Goal: Check status: Check status

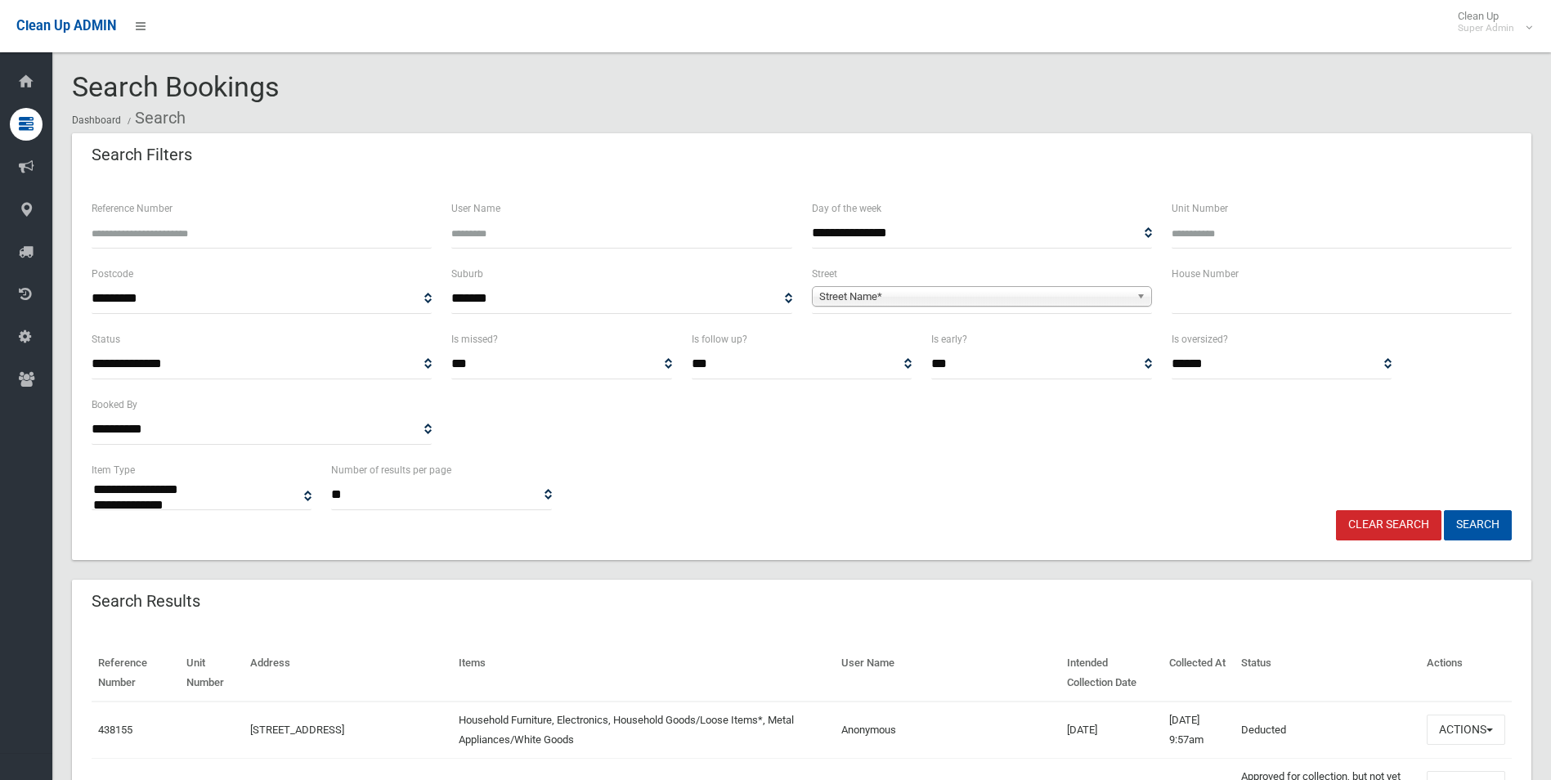
select select
click at [856, 291] on span "Street Name*" at bounding box center [974, 297] width 311 height 20
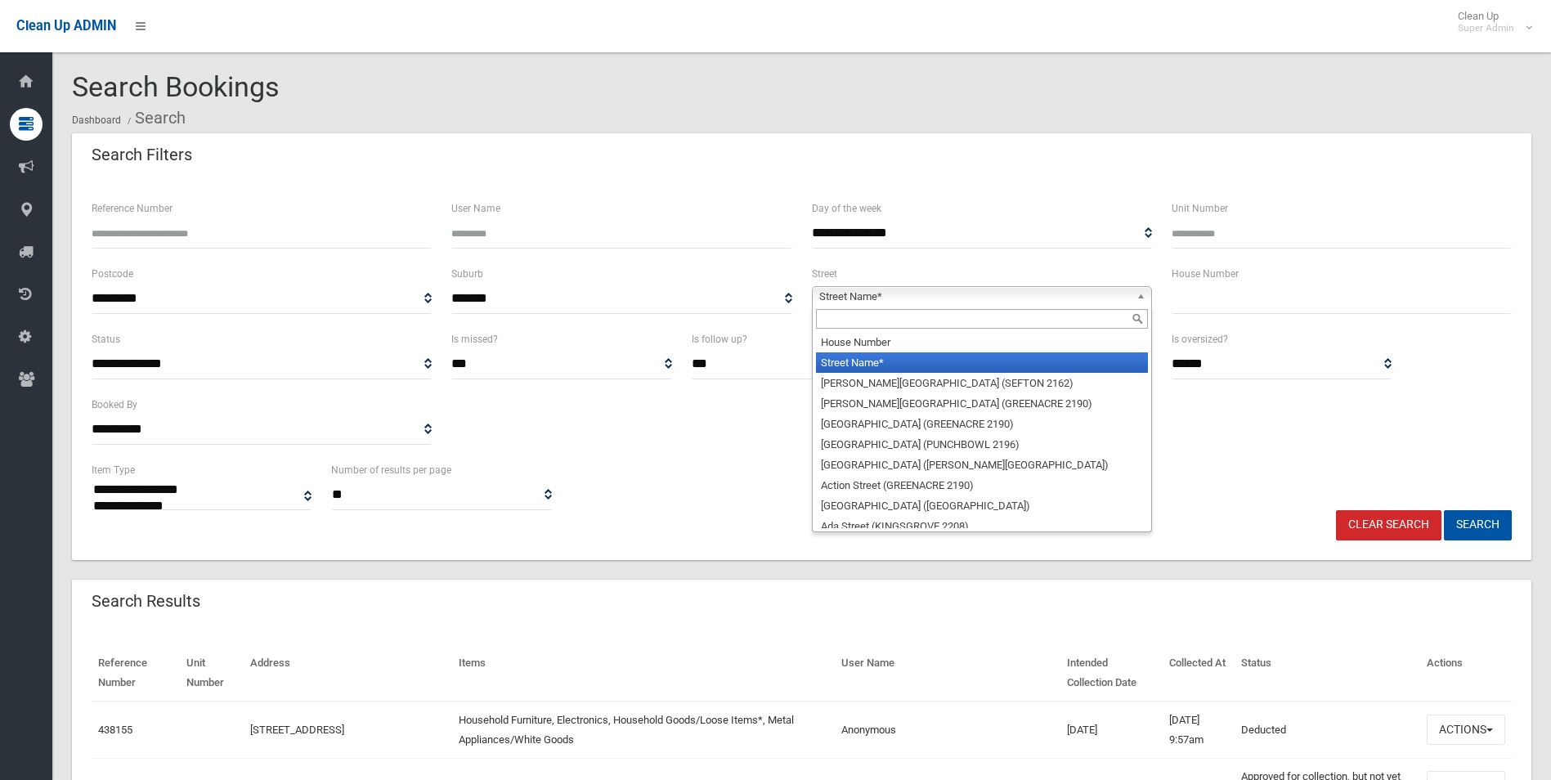
click at [316, 234] on input "Reference Number" at bounding box center [262, 233] width 340 height 30
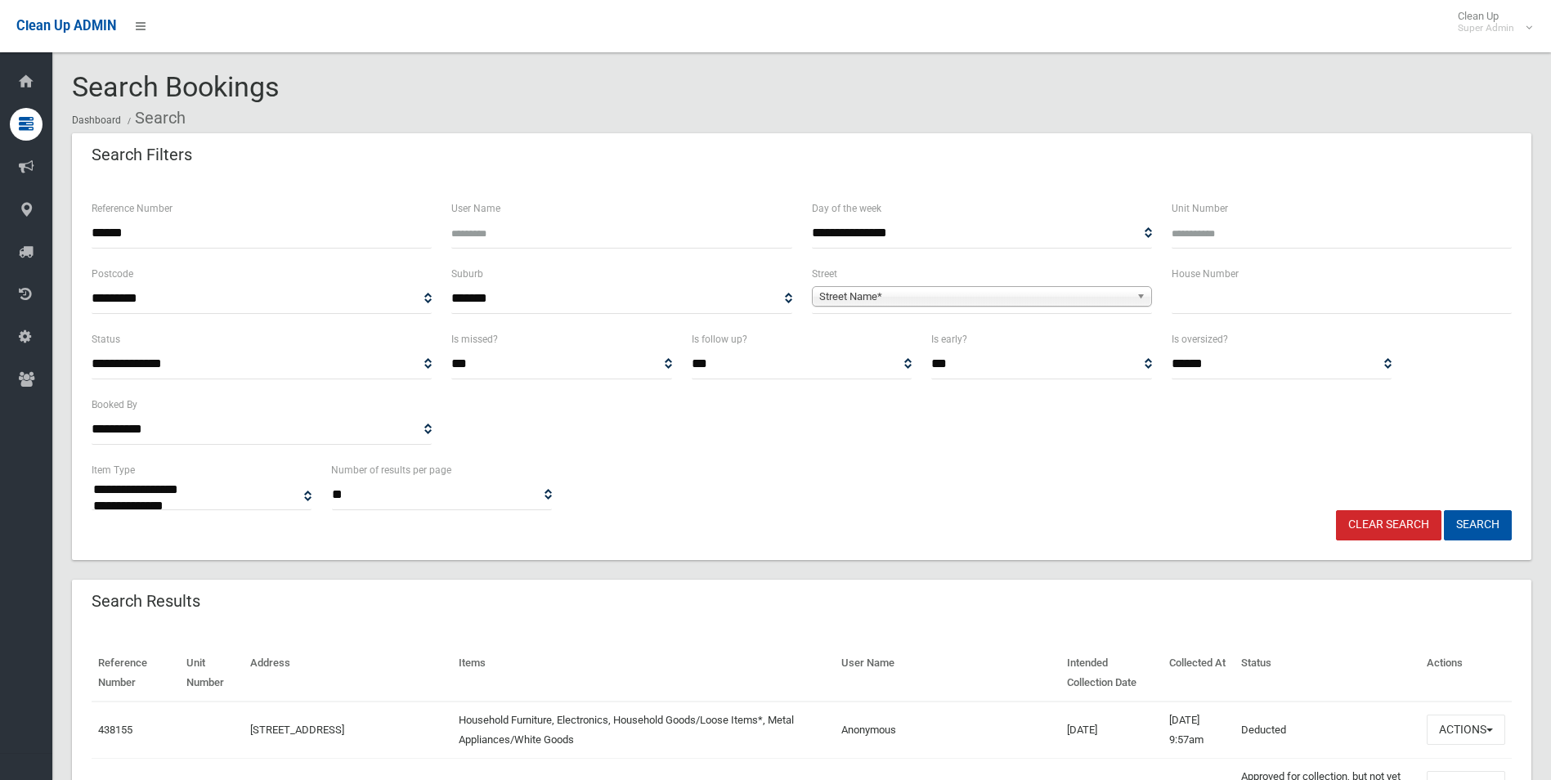
type input "******"
click at [1444, 510] on button "Search" at bounding box center [1478, 525] width 68 height 30
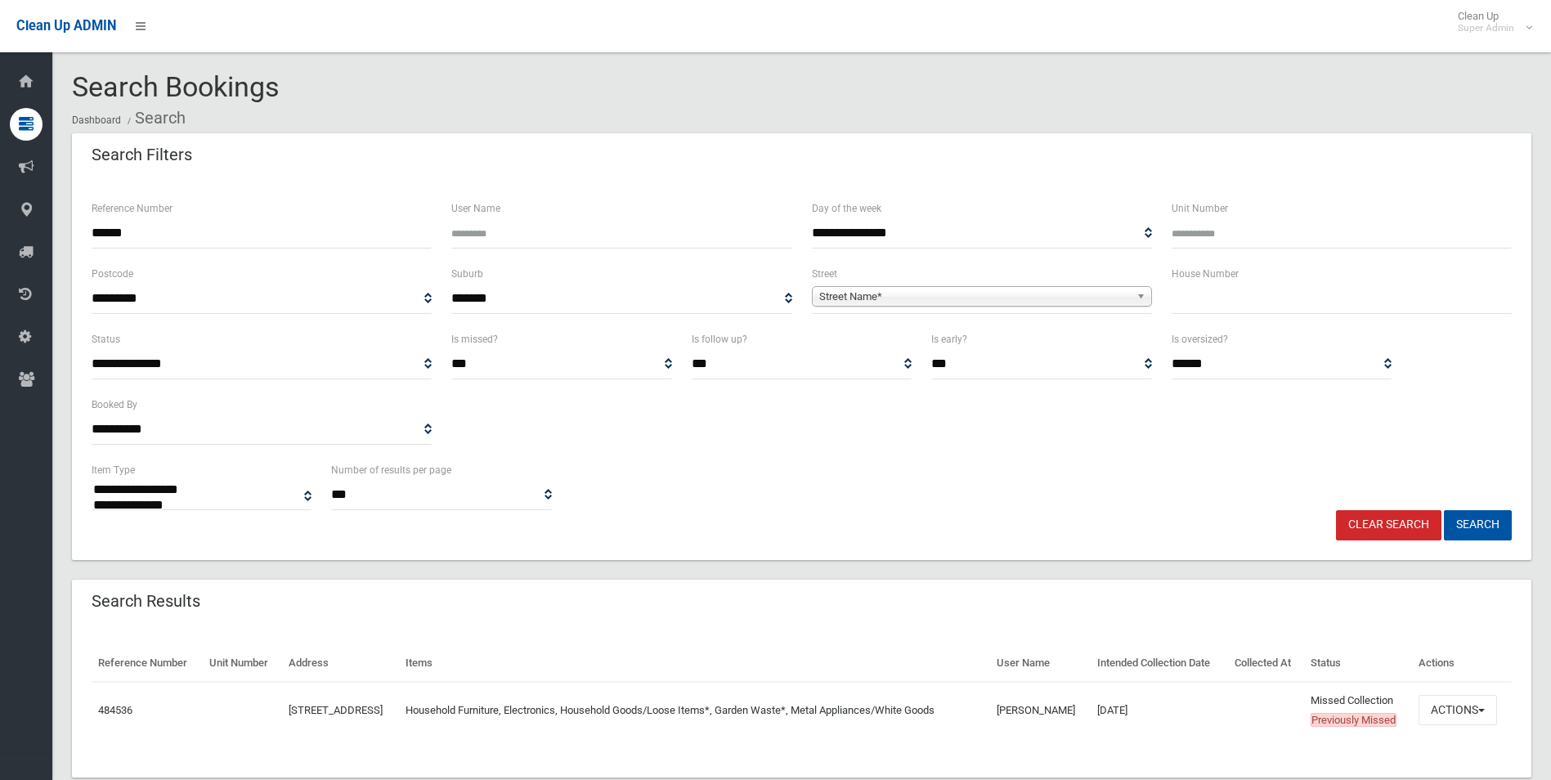
select select
click at [1448, 725] on button "Actions" at bounding box center [1457, 710] width 78 height 30
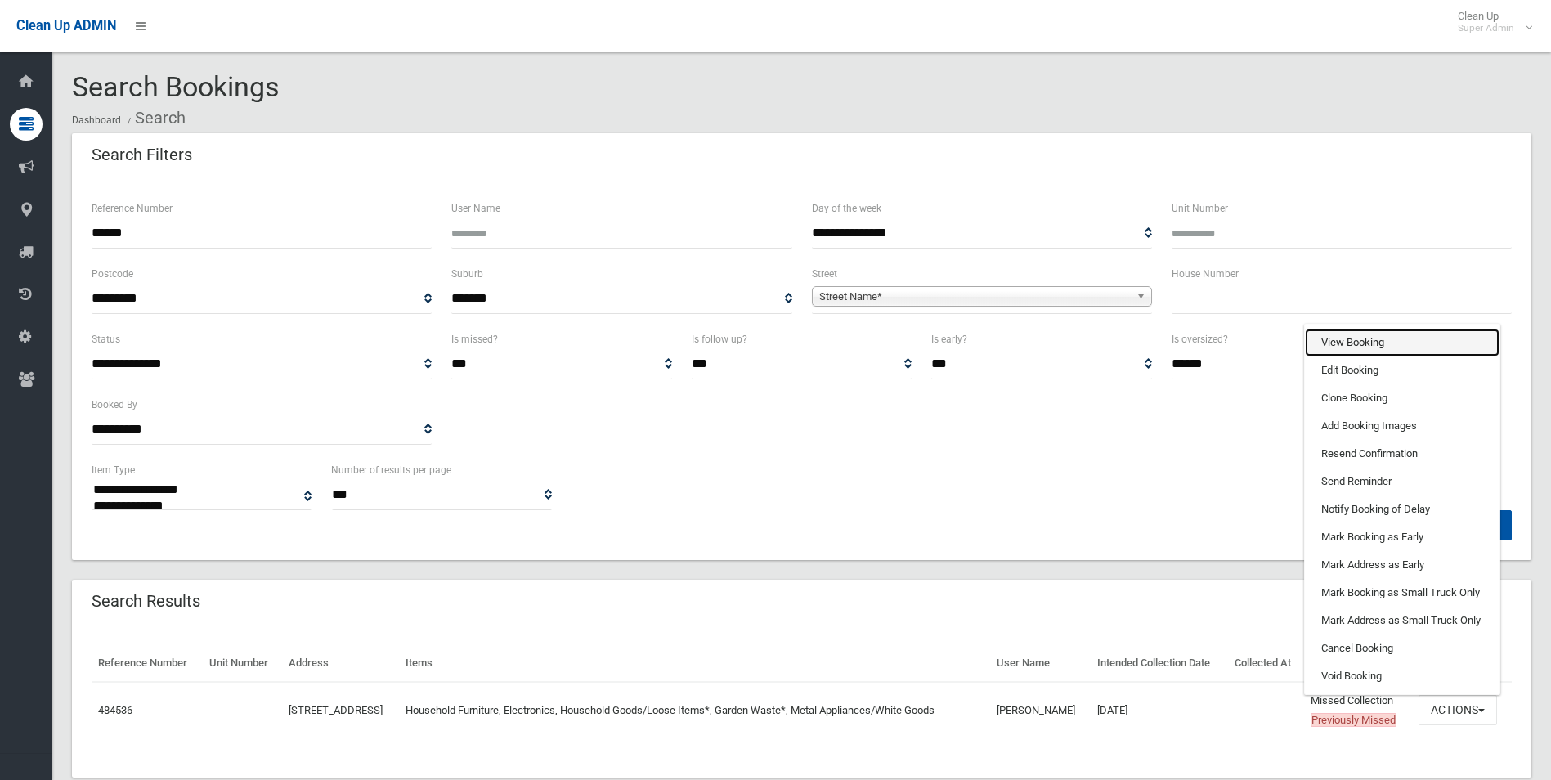
click at [1353, 356] on link "View Booking" at bounding box center [1402, 343] width 195 height 28
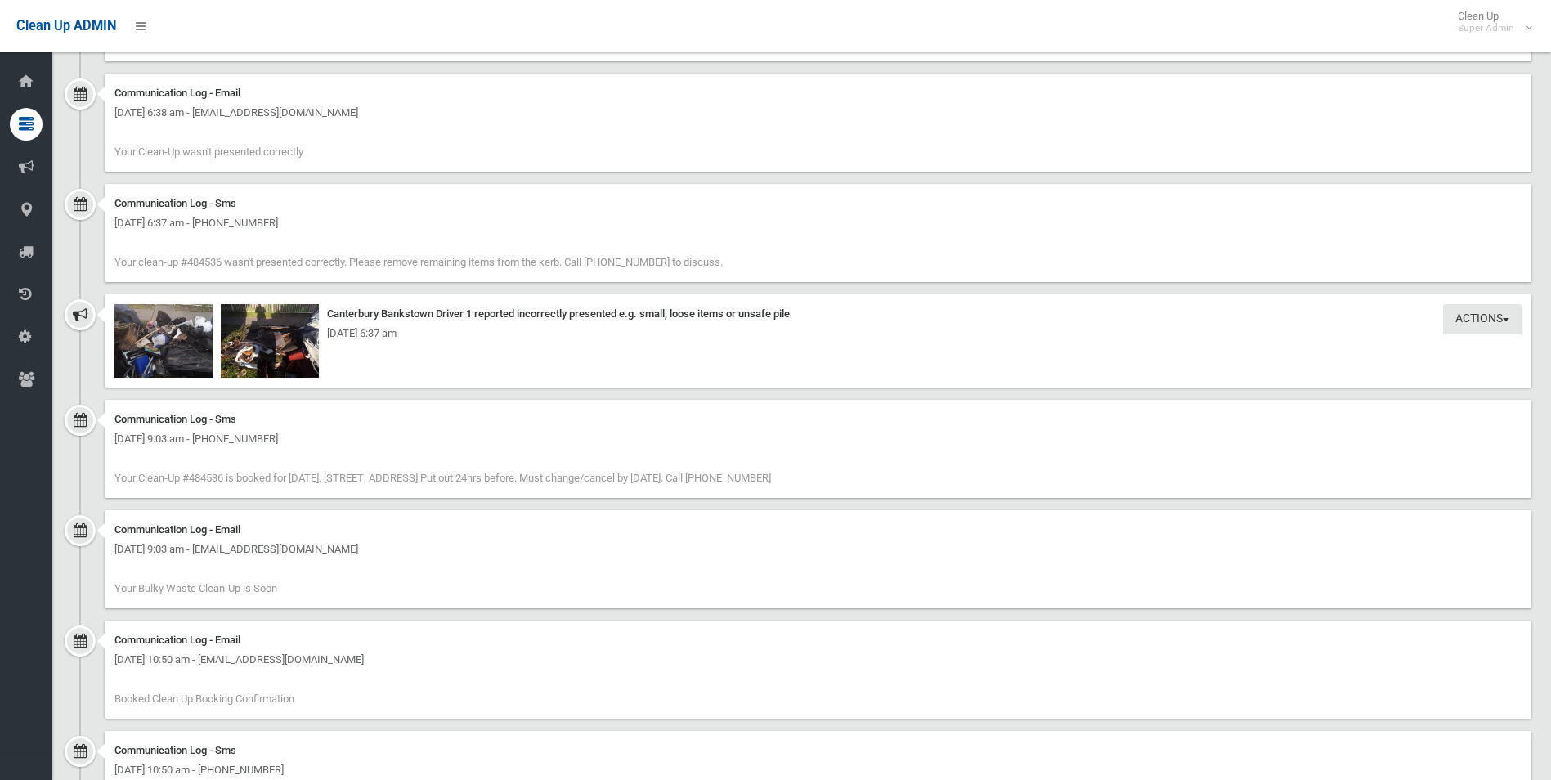
scroll to position [2289, 0]
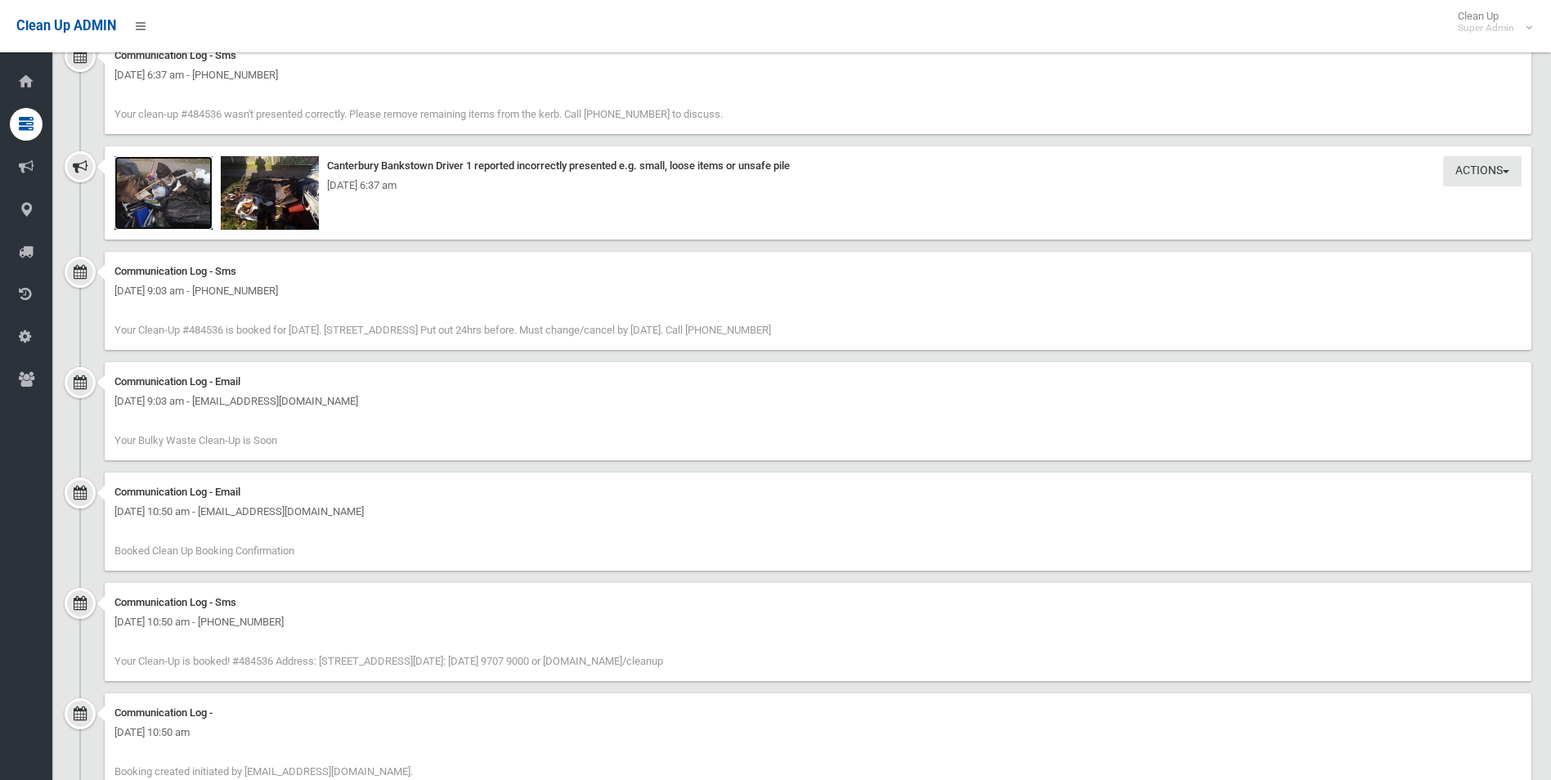
click at [166, 199] on img at bounding box center [163, 193] width 98 height 74
click at [285, 212] on img at bounding box center [270, 193] width 98 height 74
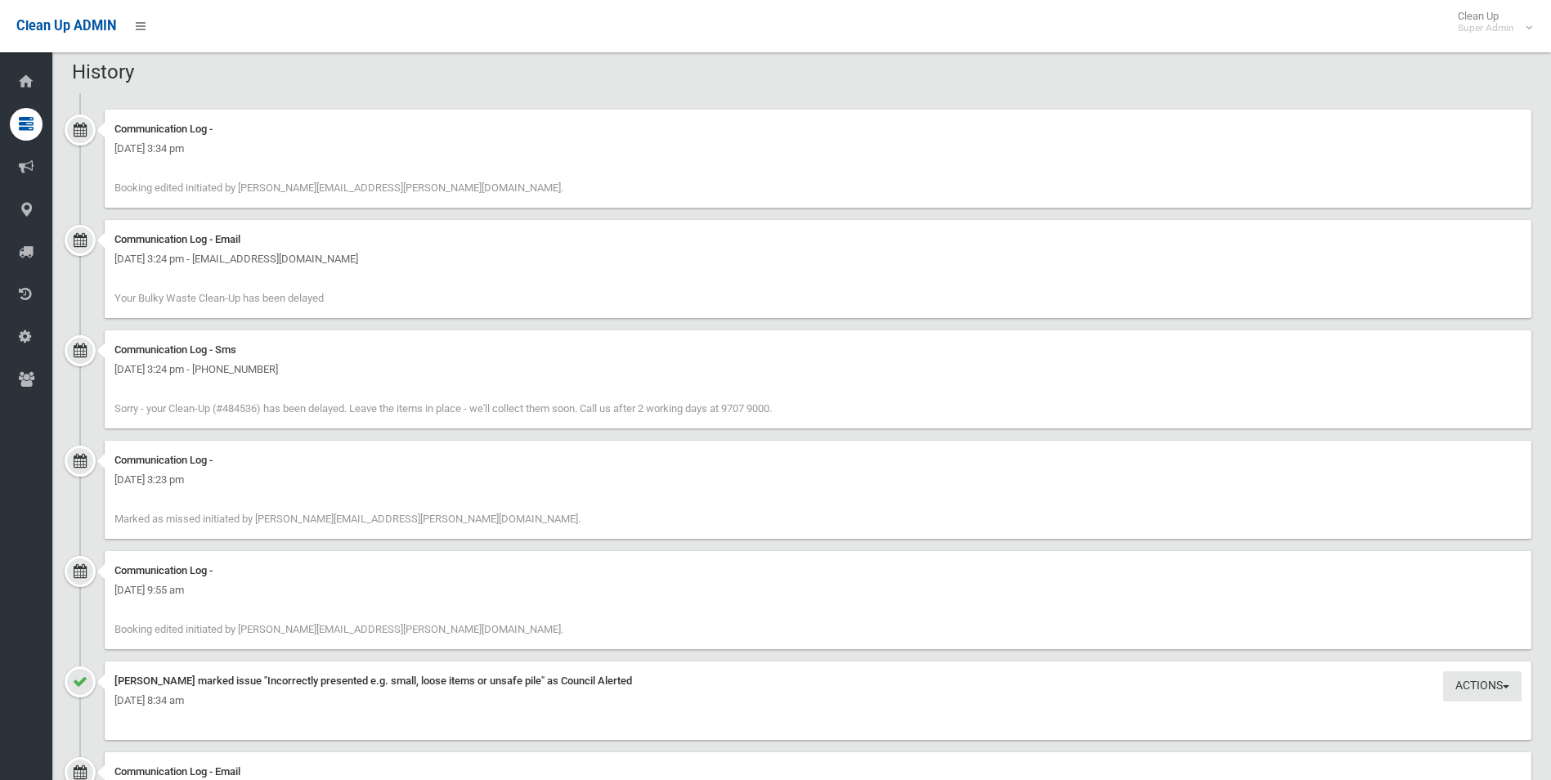
scroll to position [1443, 0]
